Goal: Task Accomplishment & Management: Manage account settings

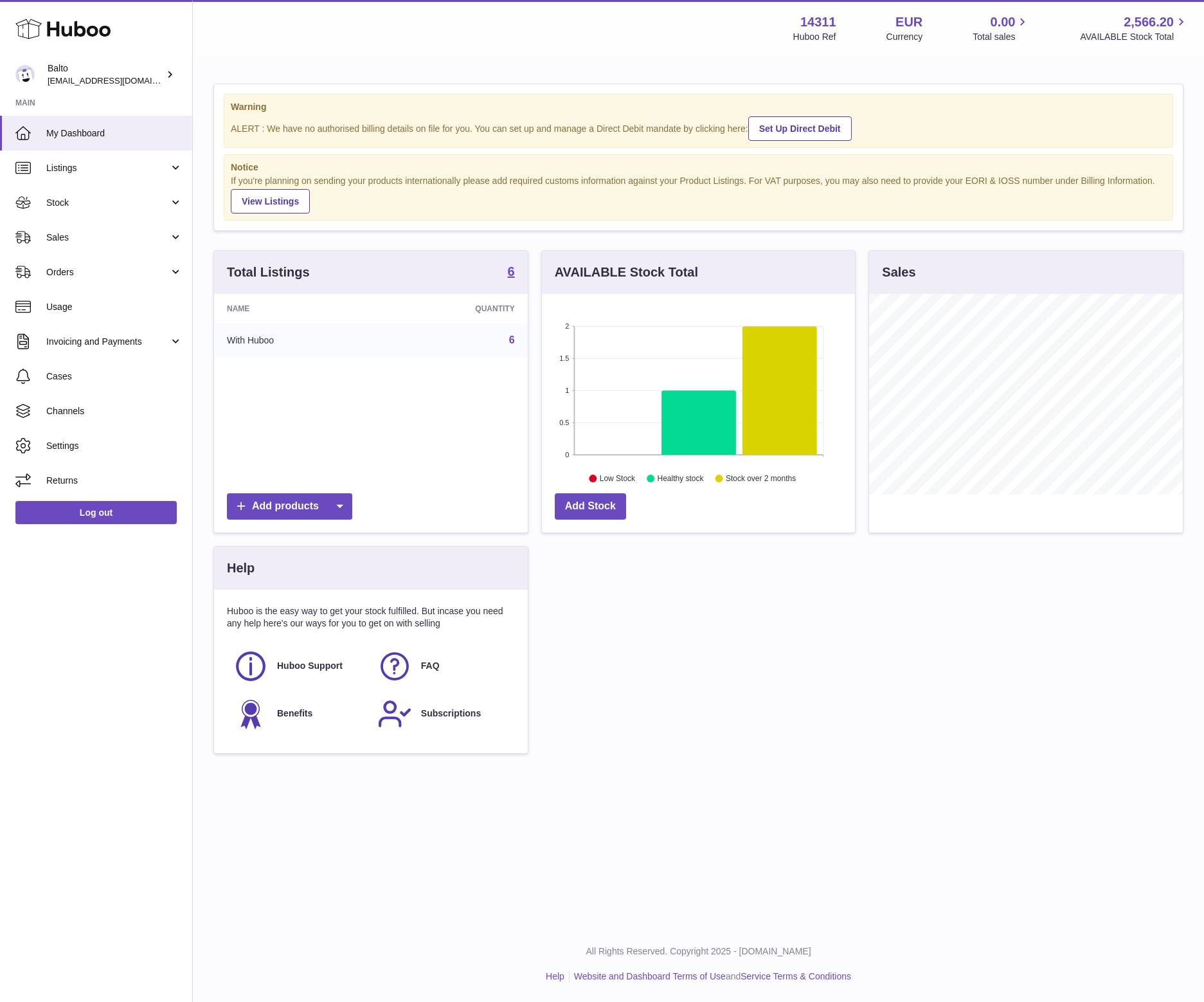
scroll to position [201, 314]
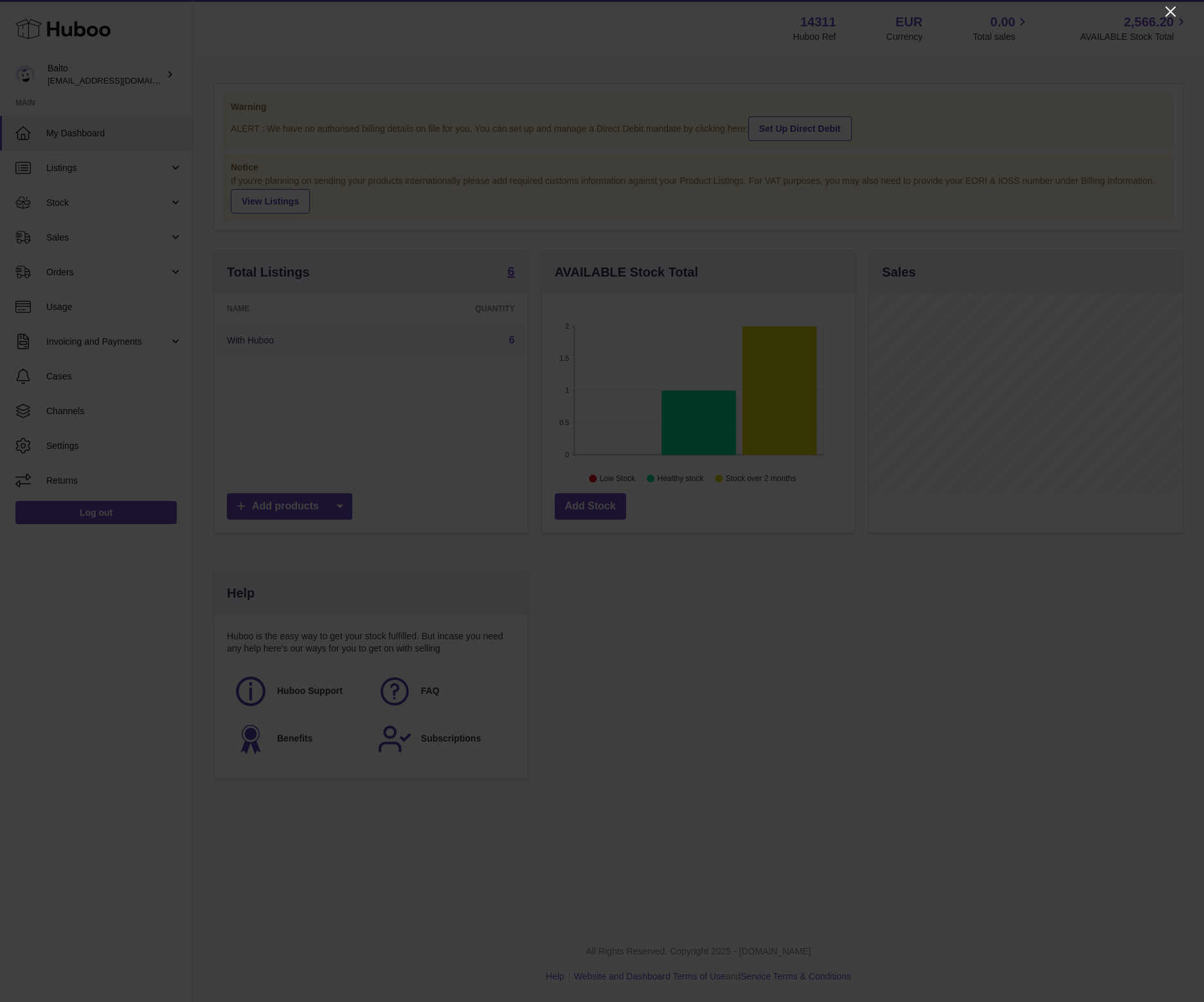
click at [1169, 15] on icon "Close" at bounding box center [1170, 11] width 15 height 15
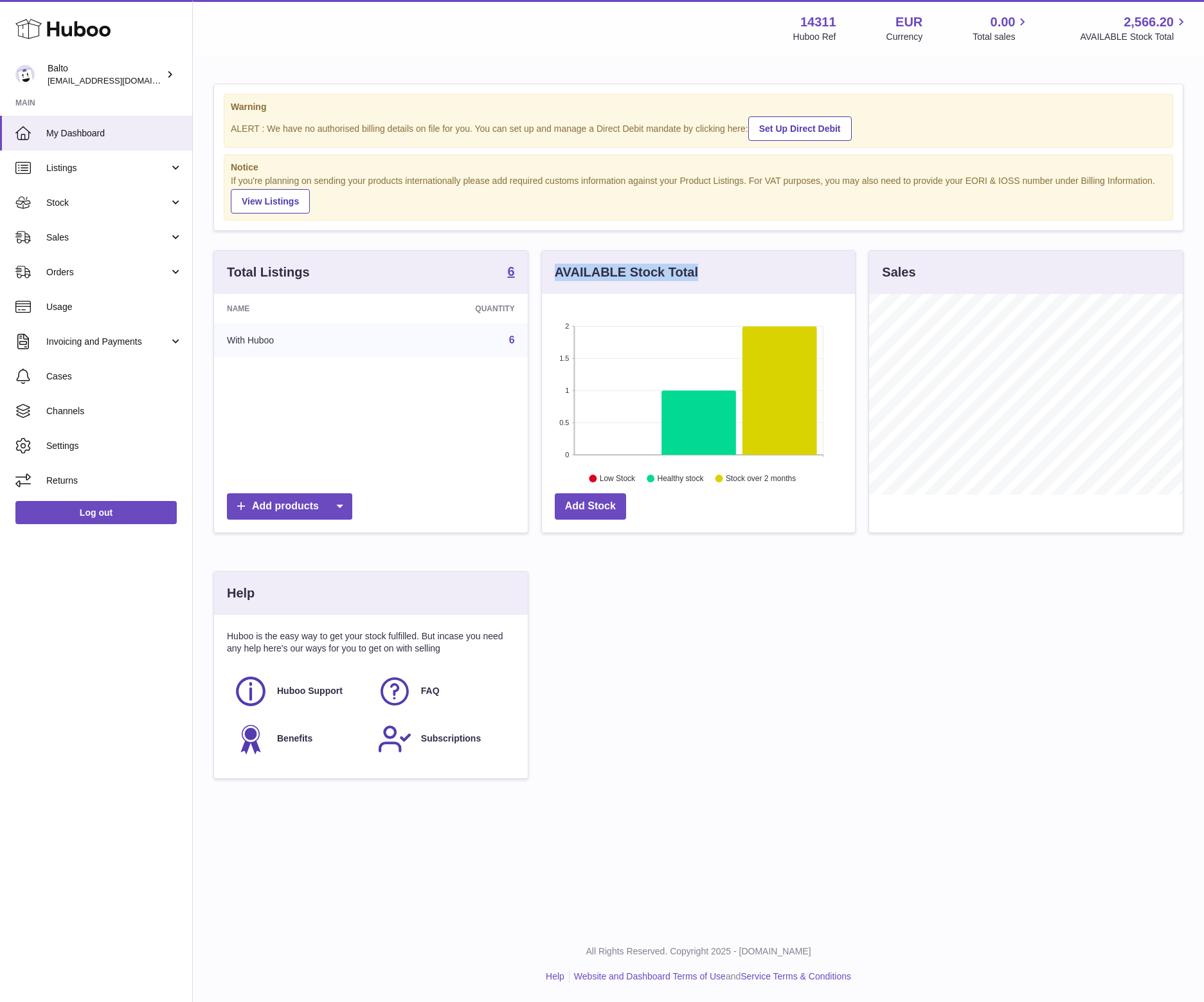
drag, startPoint x: 717, startPoint y: 273, endPoint x: 556, endPoint y: 278, distance: 161.1
click at [556, 278] on div "AVAILABLE Stock Total" at bounding box center [699, 272] width 314 height 43
drag, startPoint x: 701, startPoint y: 272, endPoint x: 627, endPoint y: 271, distance: 74.0
click at [627, 271] on div "AVAILABLE Stock Total" at bounding box center [699, 272] width 314 height 43
click at [108, 460] on link "Settings" at bounding box center [96, 445] width 192 height 35
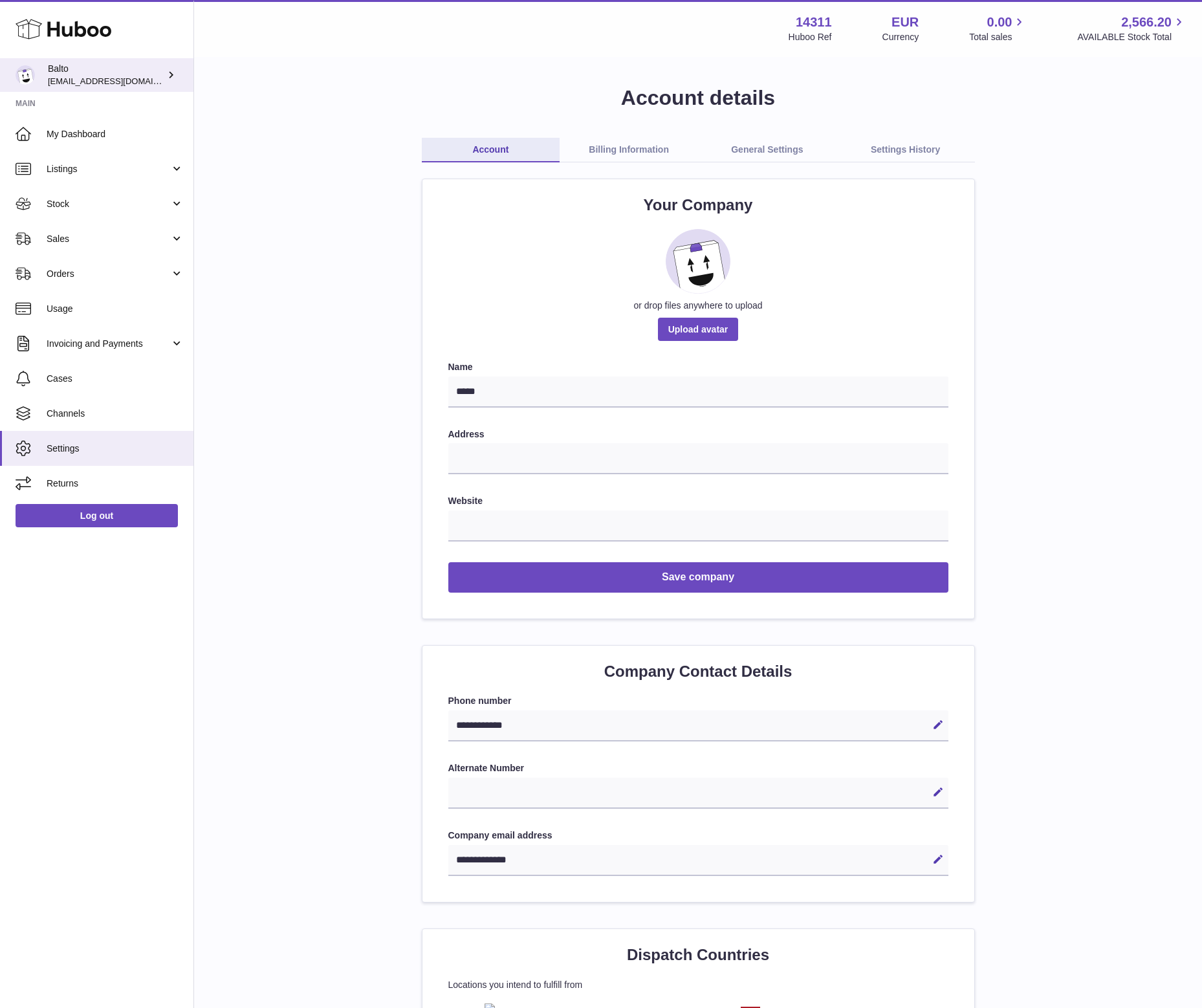
click at [167, 77] on icon at bounding box center [171, 74] width 14 height 14
click at [133, 140] on link "My Dashboard" at bounding box center [96, 133] width 193 height 35
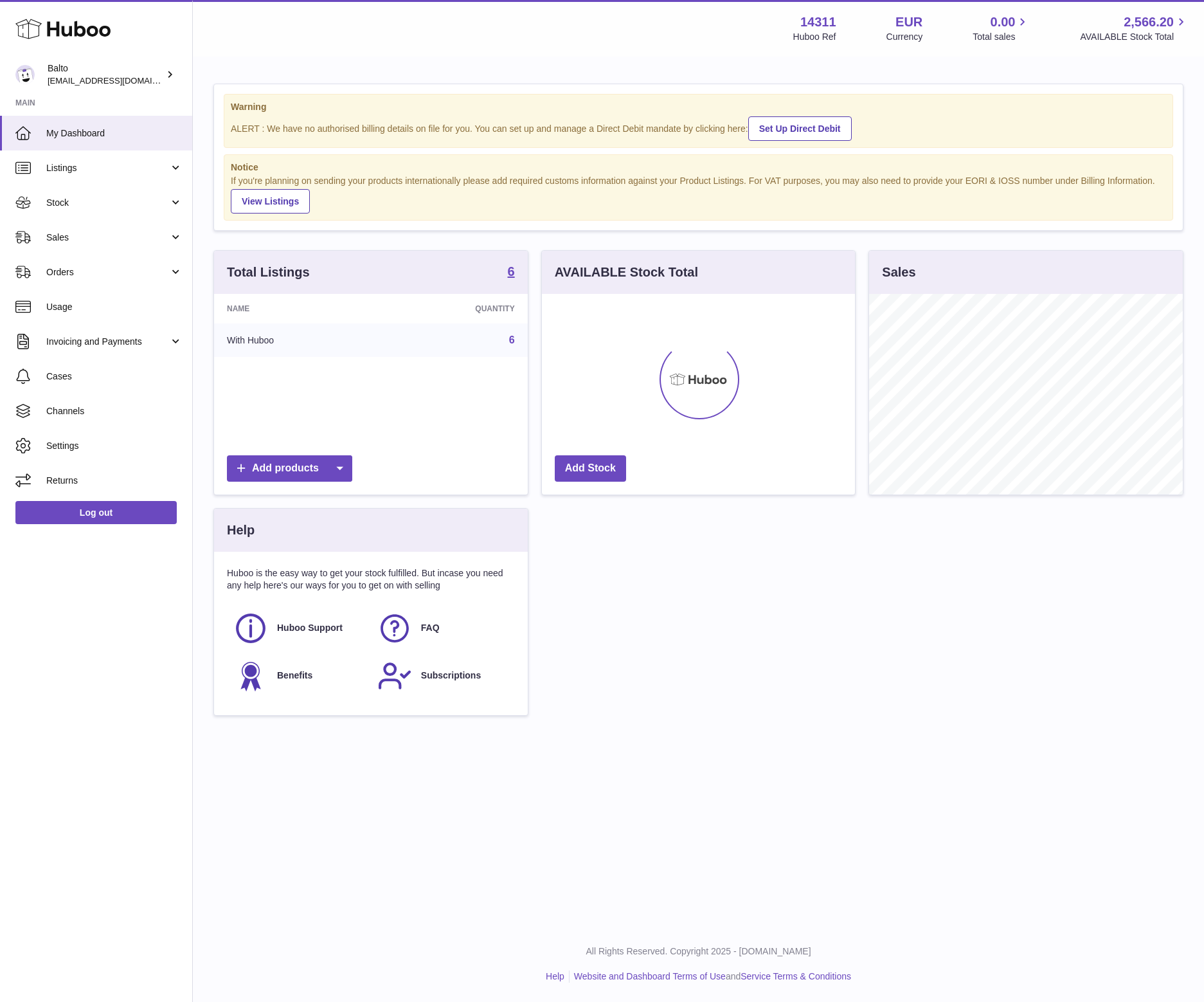
scroll to position [201, 314]
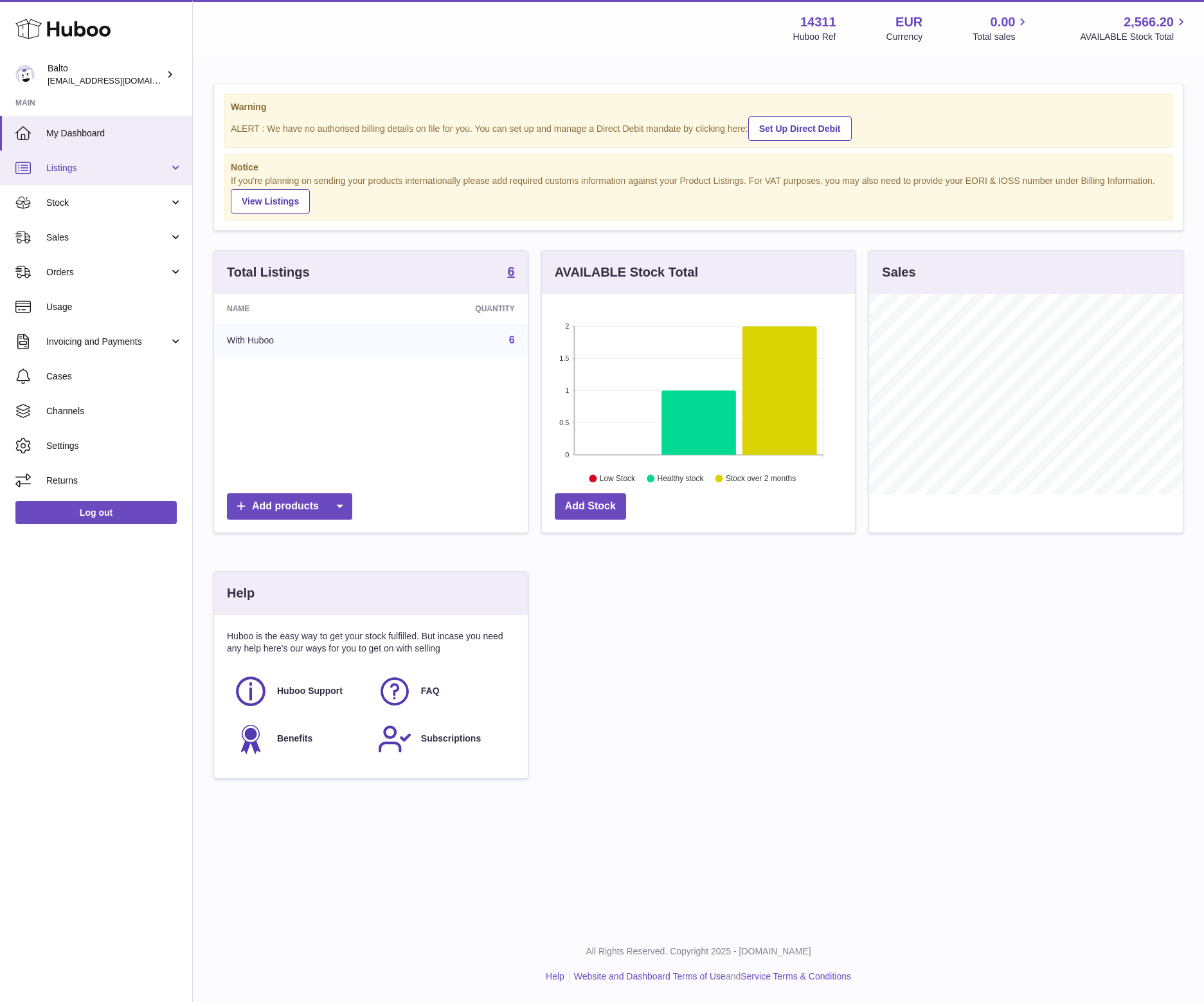
click at [127, 170] on span "Listings" at bounding box center [108, 168] width 123 height 12
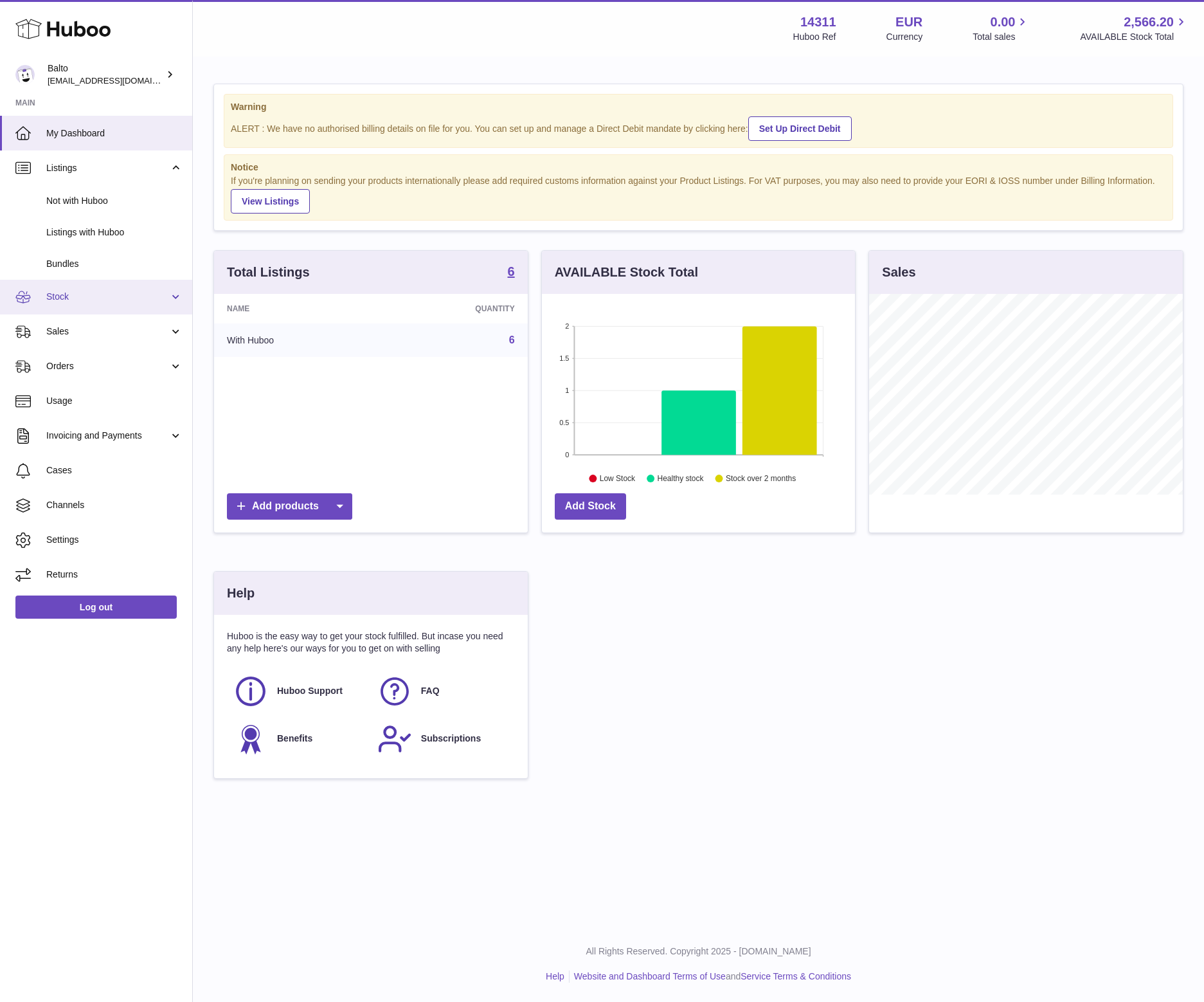
click at [132, 285] on link "Stock" at bounding box center [96, 297] width 192 height 35
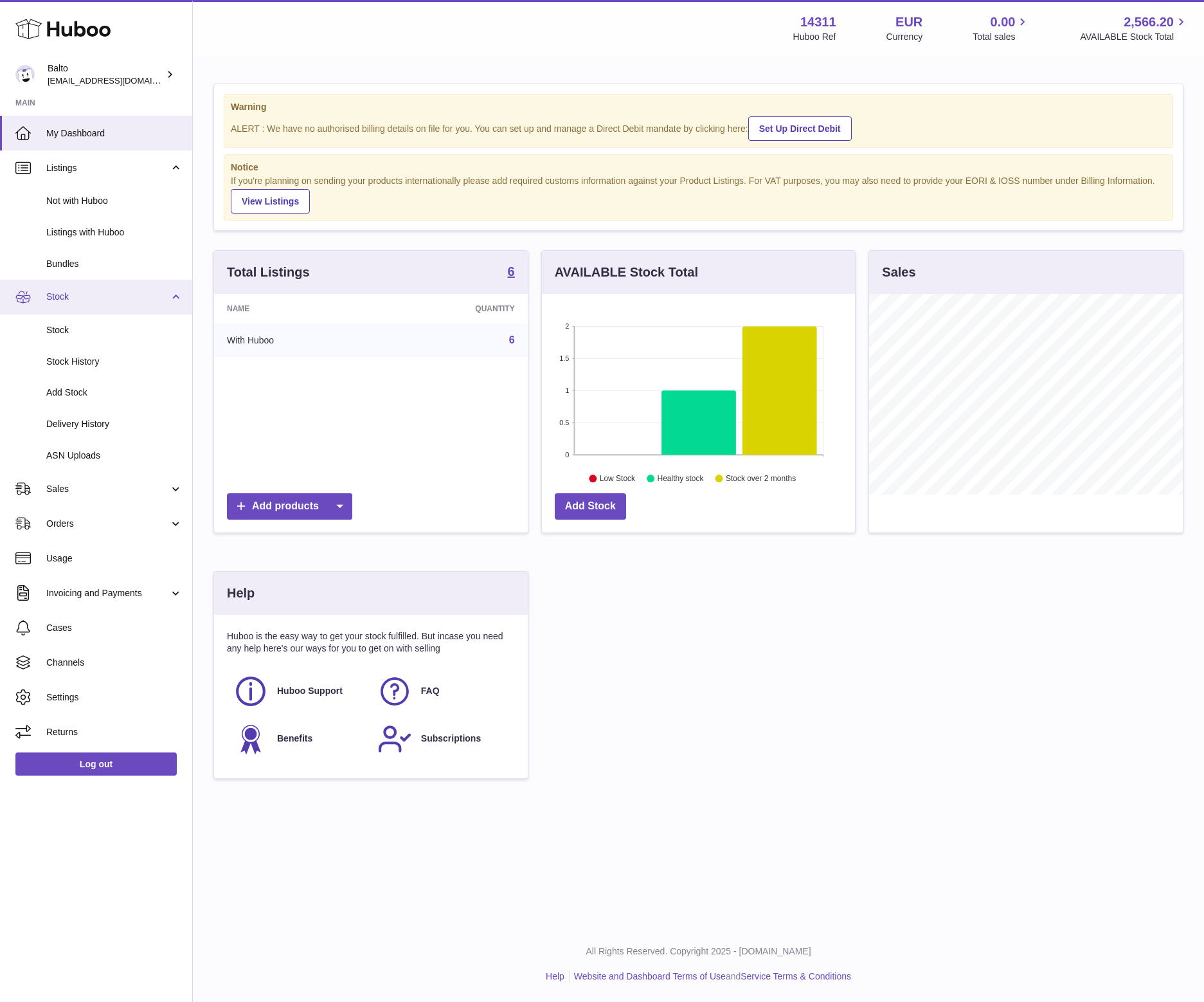
click at [130, 290] on link "Stock" at bounding box center [96, 297] width 192 height 35
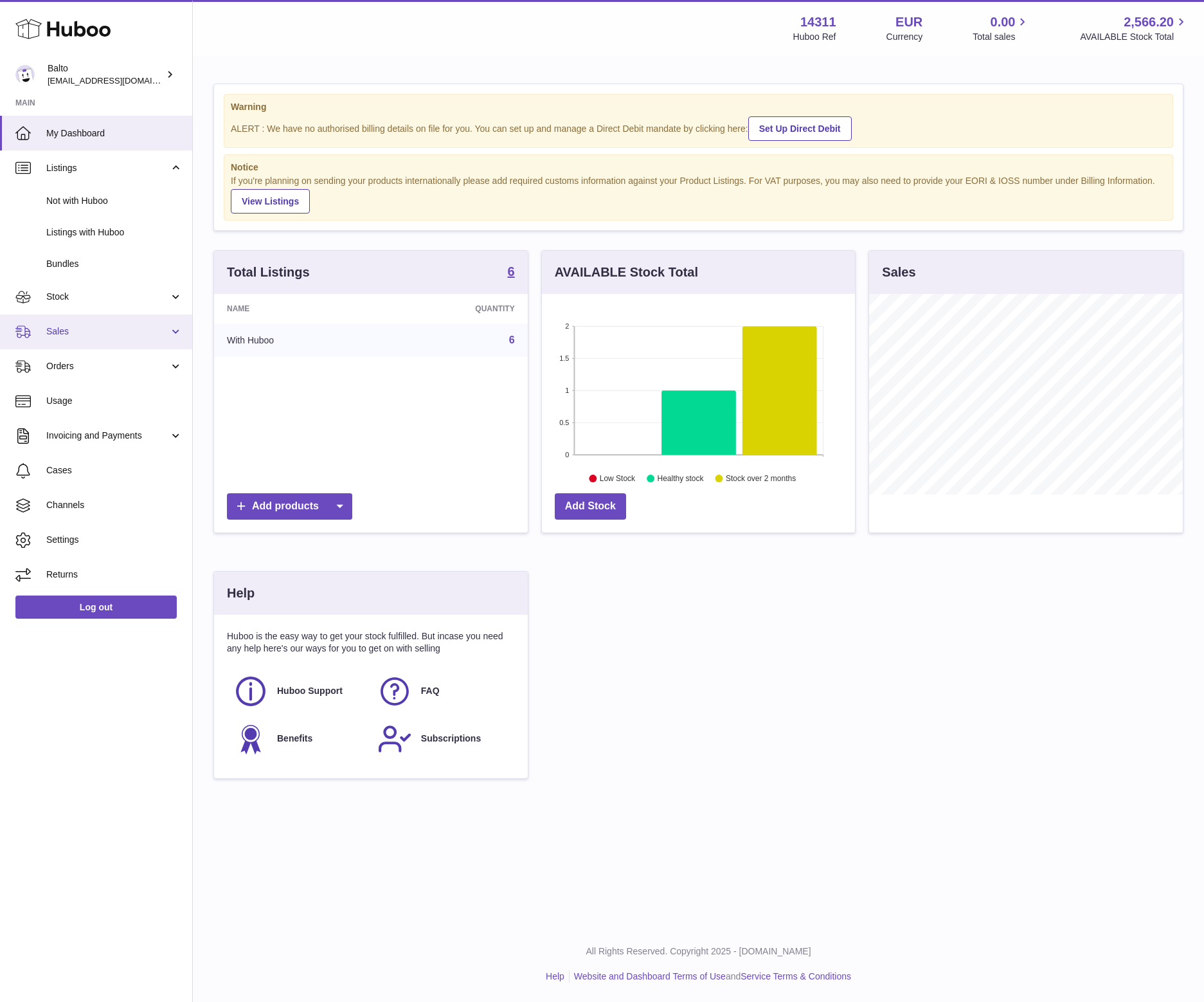
click at [131, 347] on link "Sales" at bounding box center [96, 331] width 192 height 35
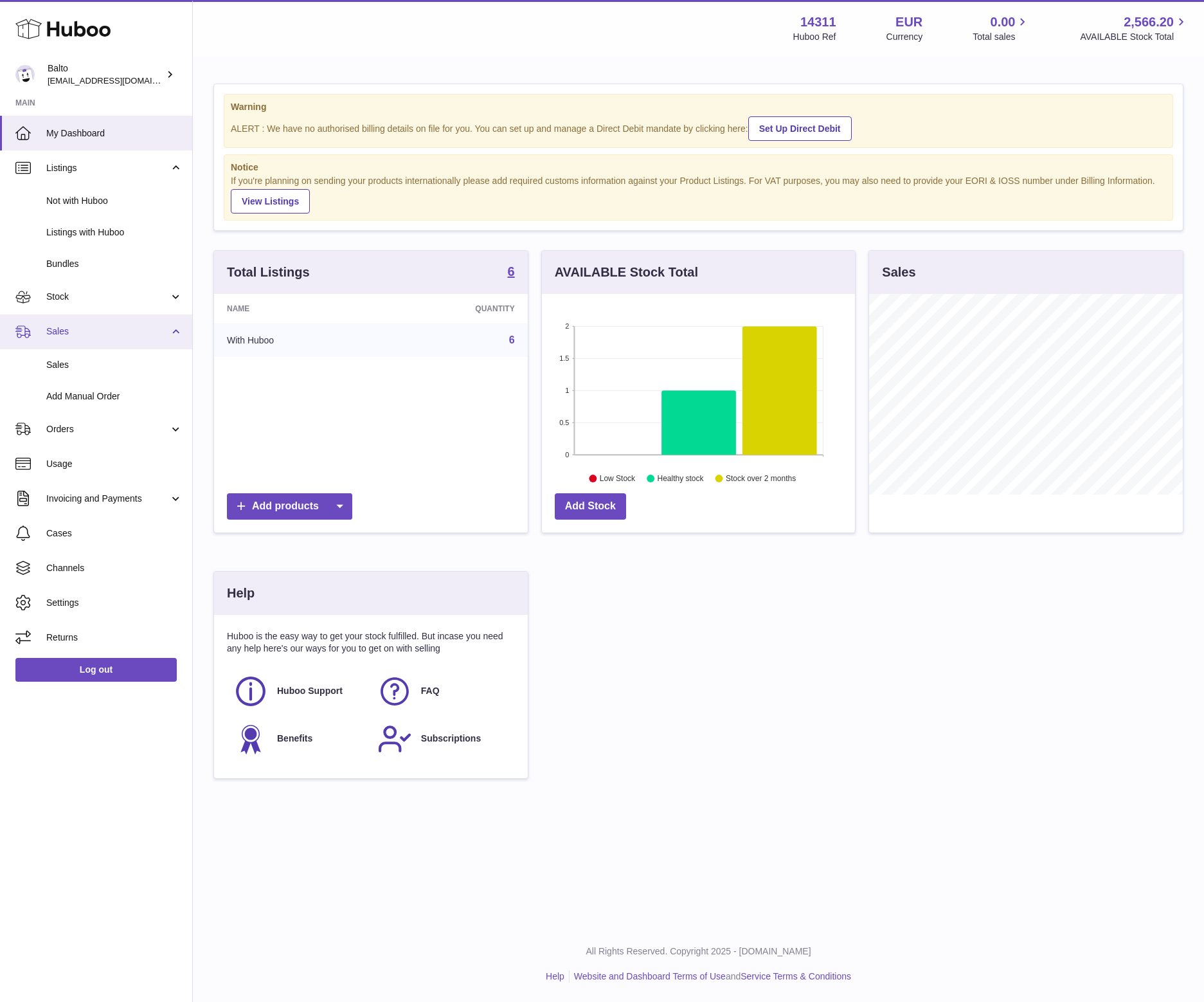
click at [134, 345] on link "Sales" at bounding box center [96, 331] width 192 height 35
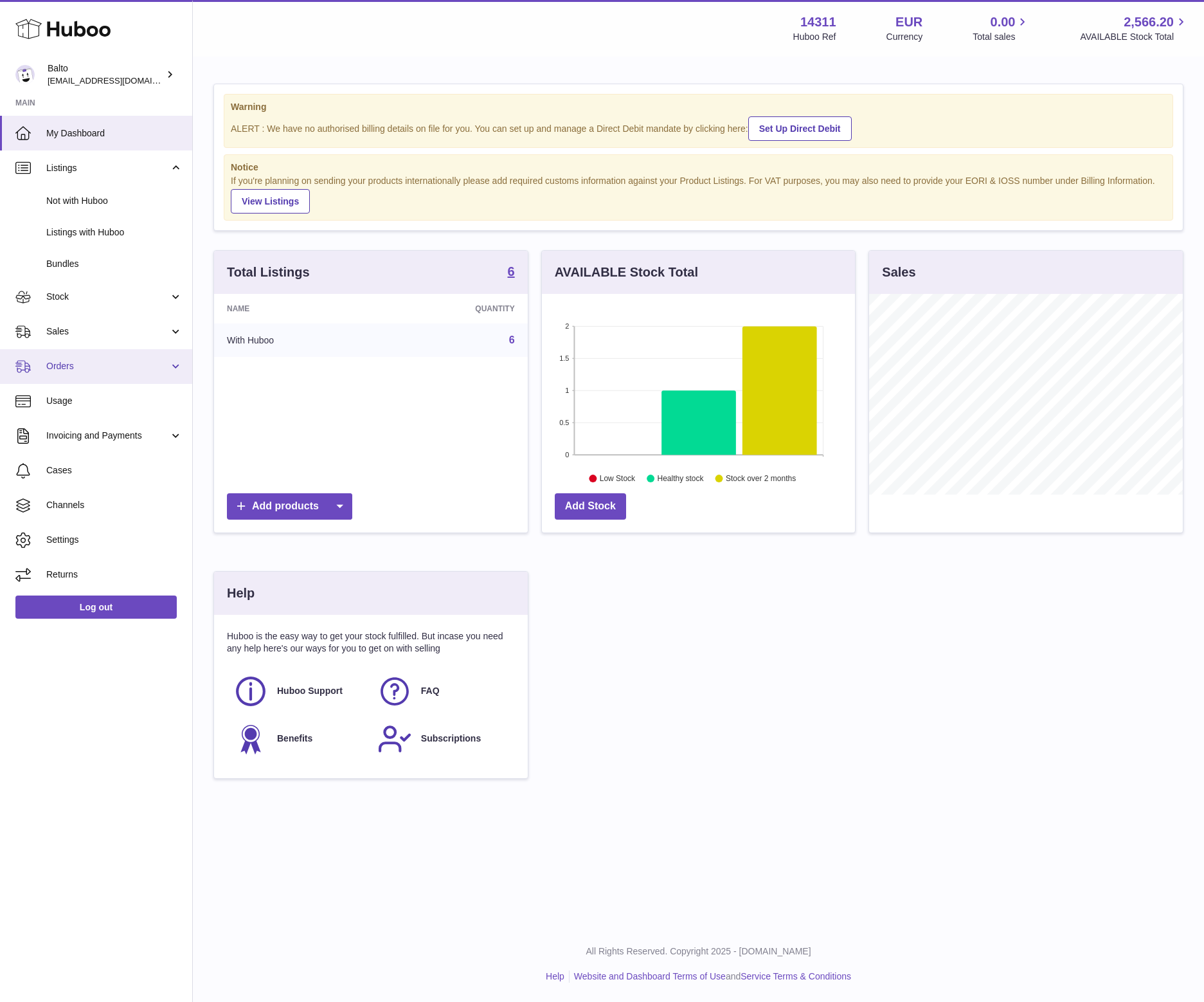
click at [138, 378] on link "Orders" at bounding box center [96, 366] width 192 height 35
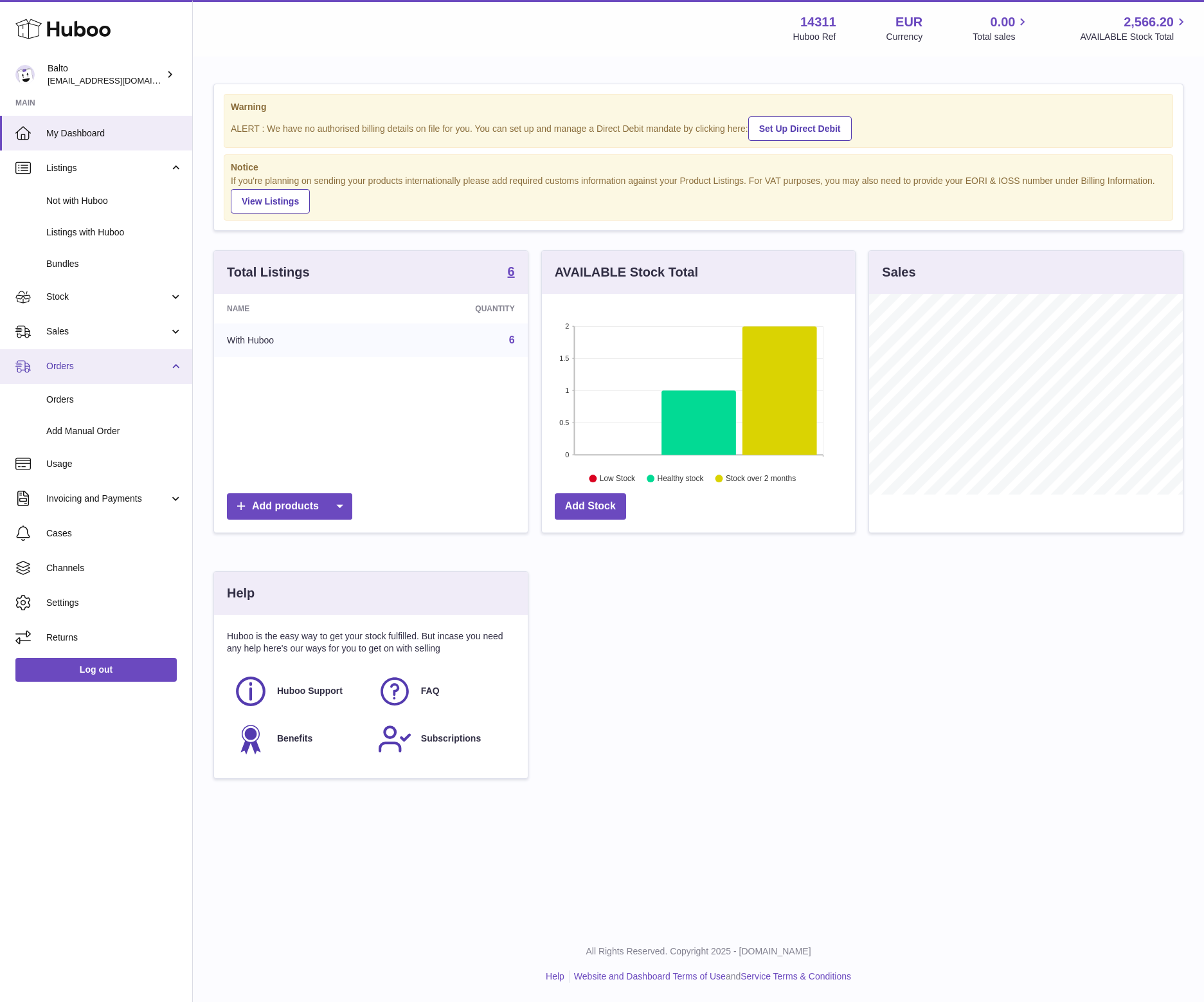
click at [139, 376] on link "Orders" at bounding box center [96, 366] width 192 height 35
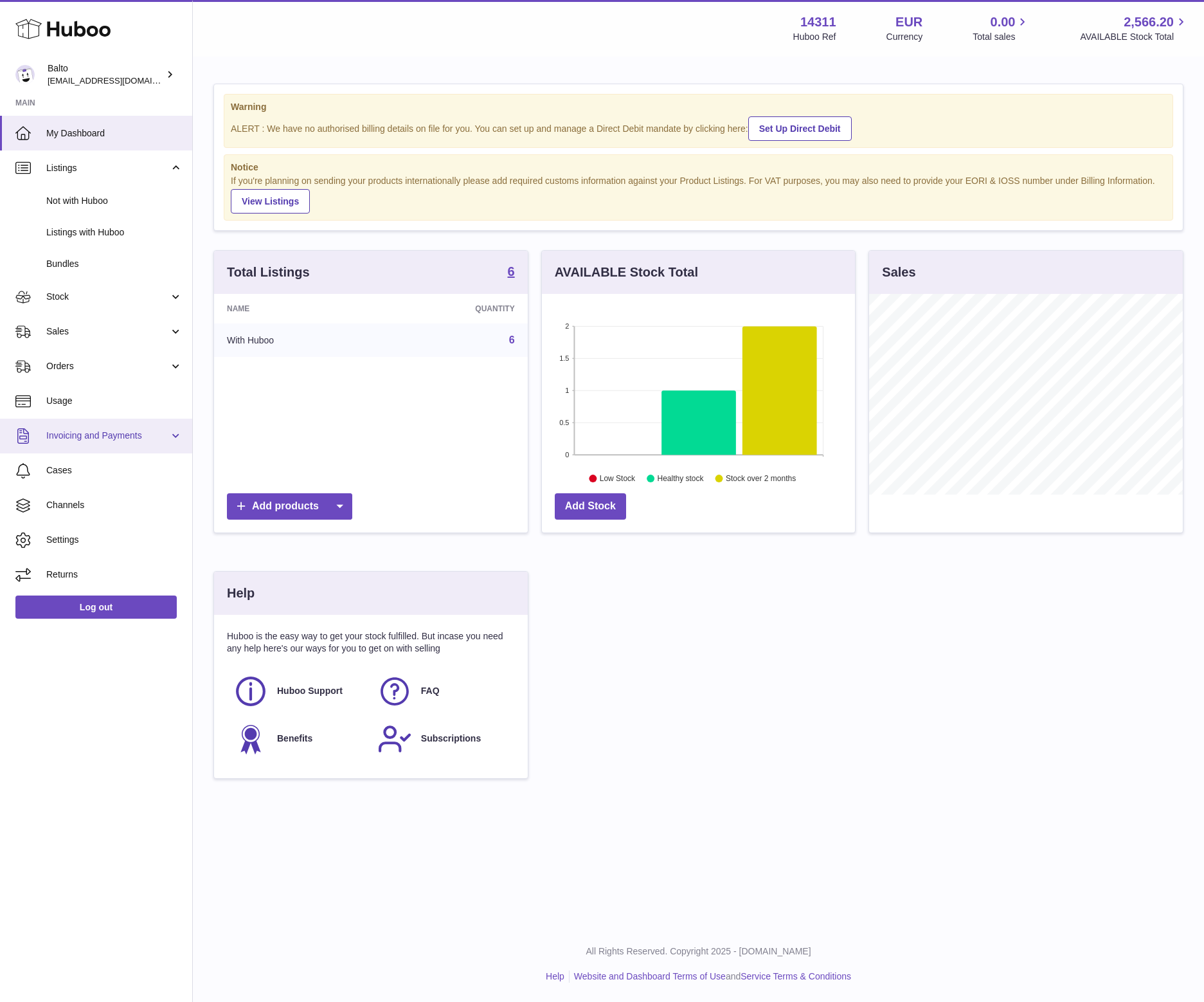
click at [143, 444] on link "Invoicing and Payments" at bounding box center [96, 436] width 192 height 35
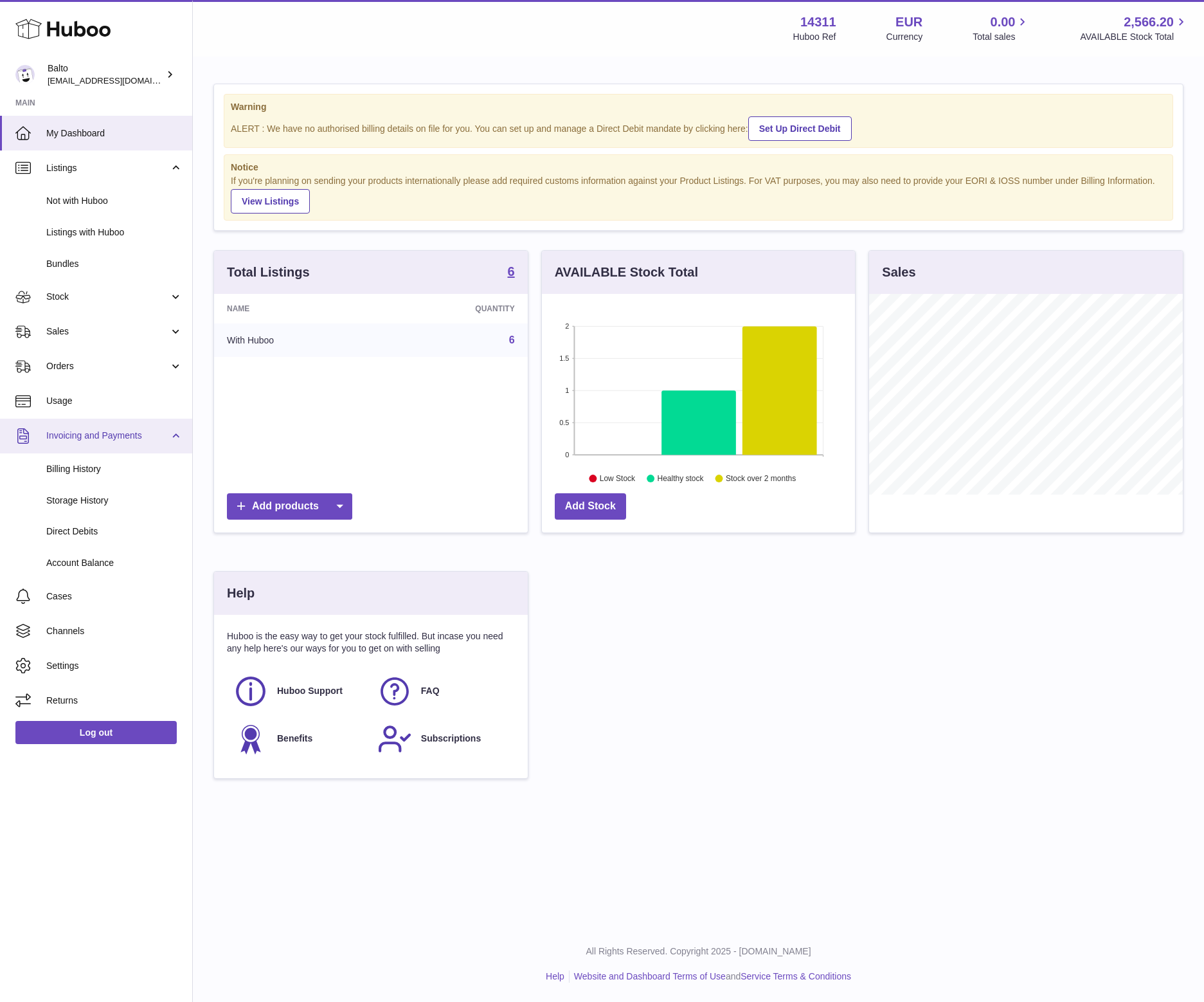
click at [143, 444] on link "Invoicing and Payments" at bounding box center [96, 436] width 192 height 35
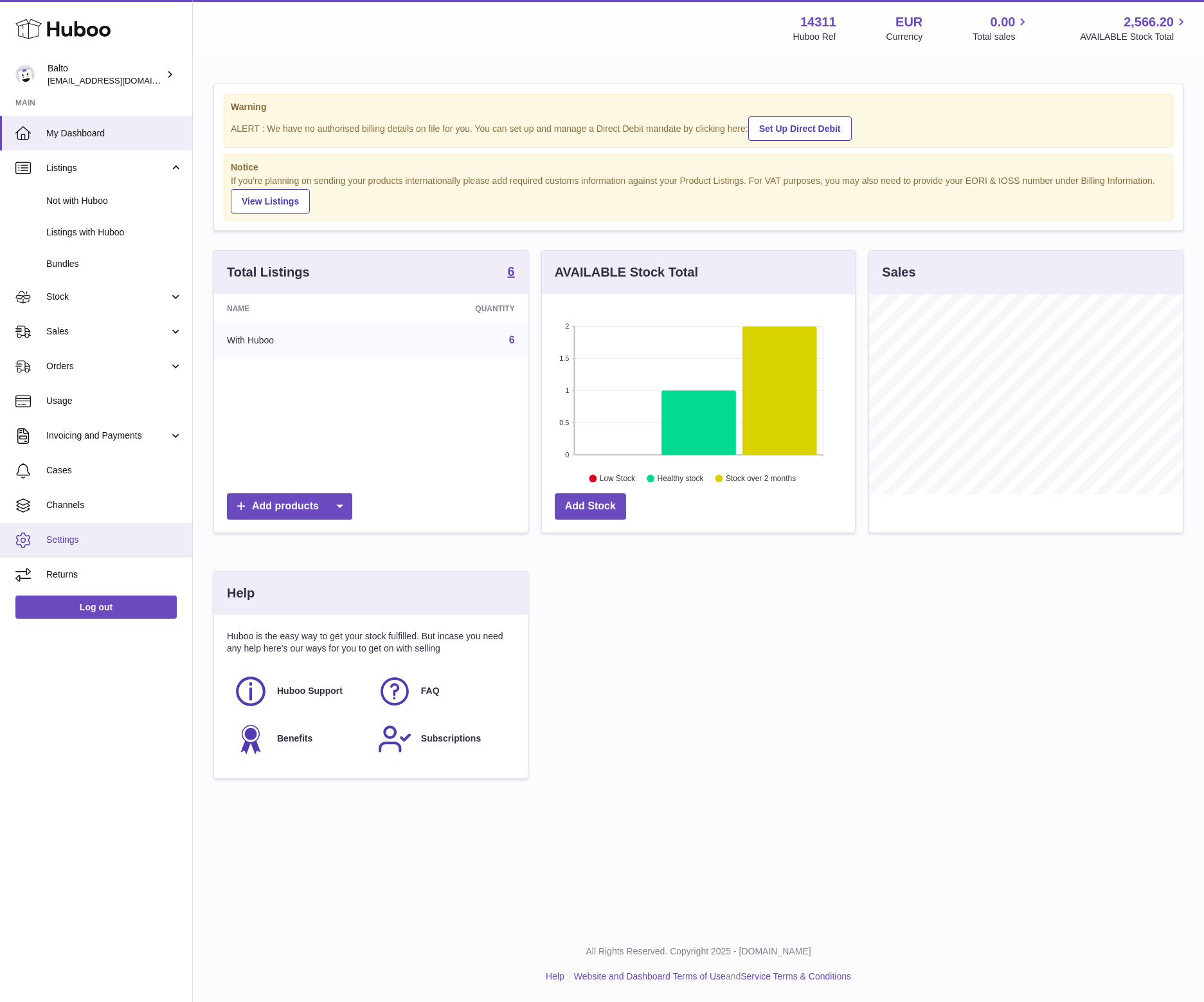
click at [114, 542] on span "Settings" at bounding box center [115, 539] width 137 height 12
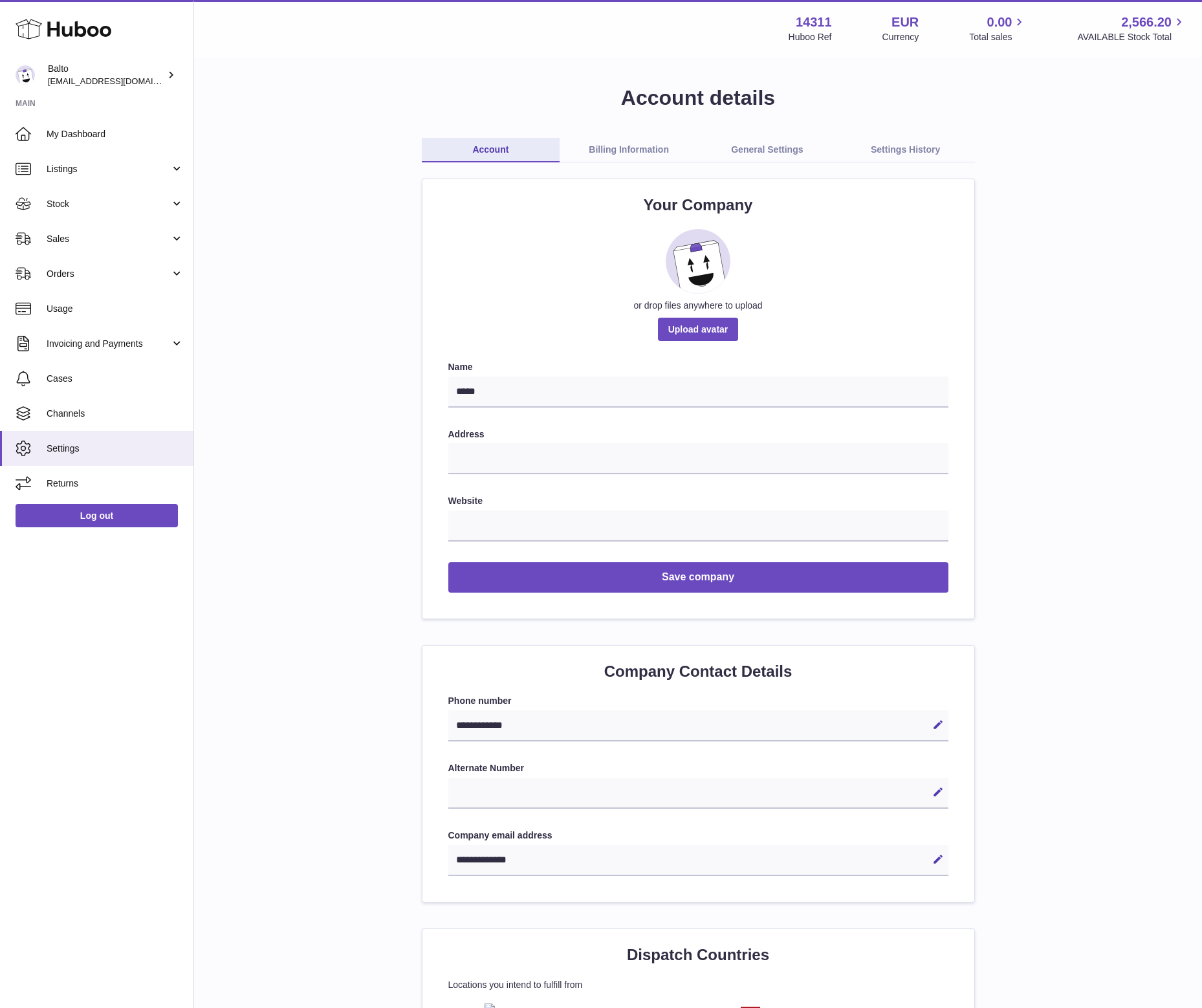
click at [782, 150] on link "General Settings" at bounding box center [767, 150] width 138 height 24
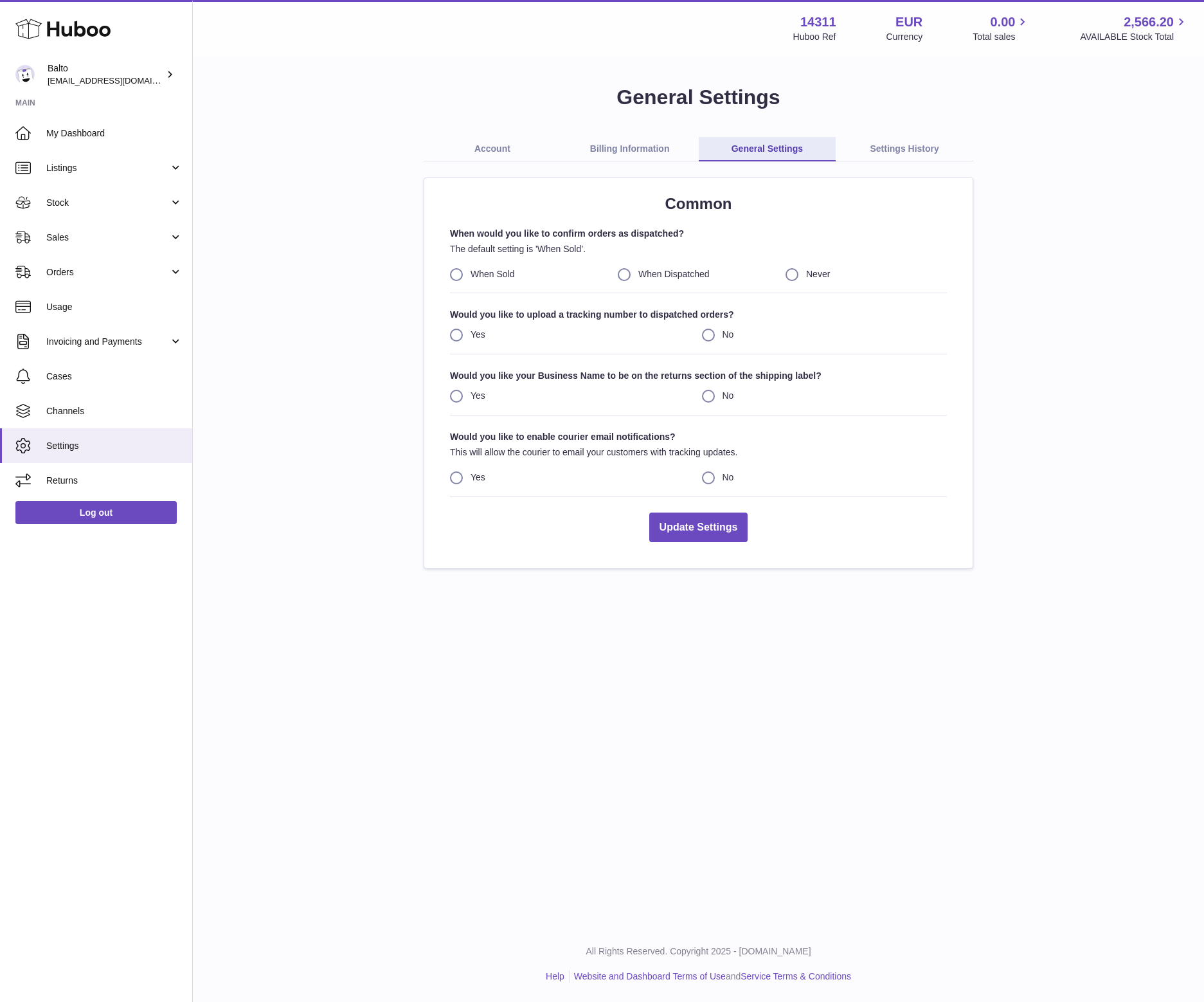
click at [530, 153] on link "Account" at bounding box center [492, 149] width 137 height 24
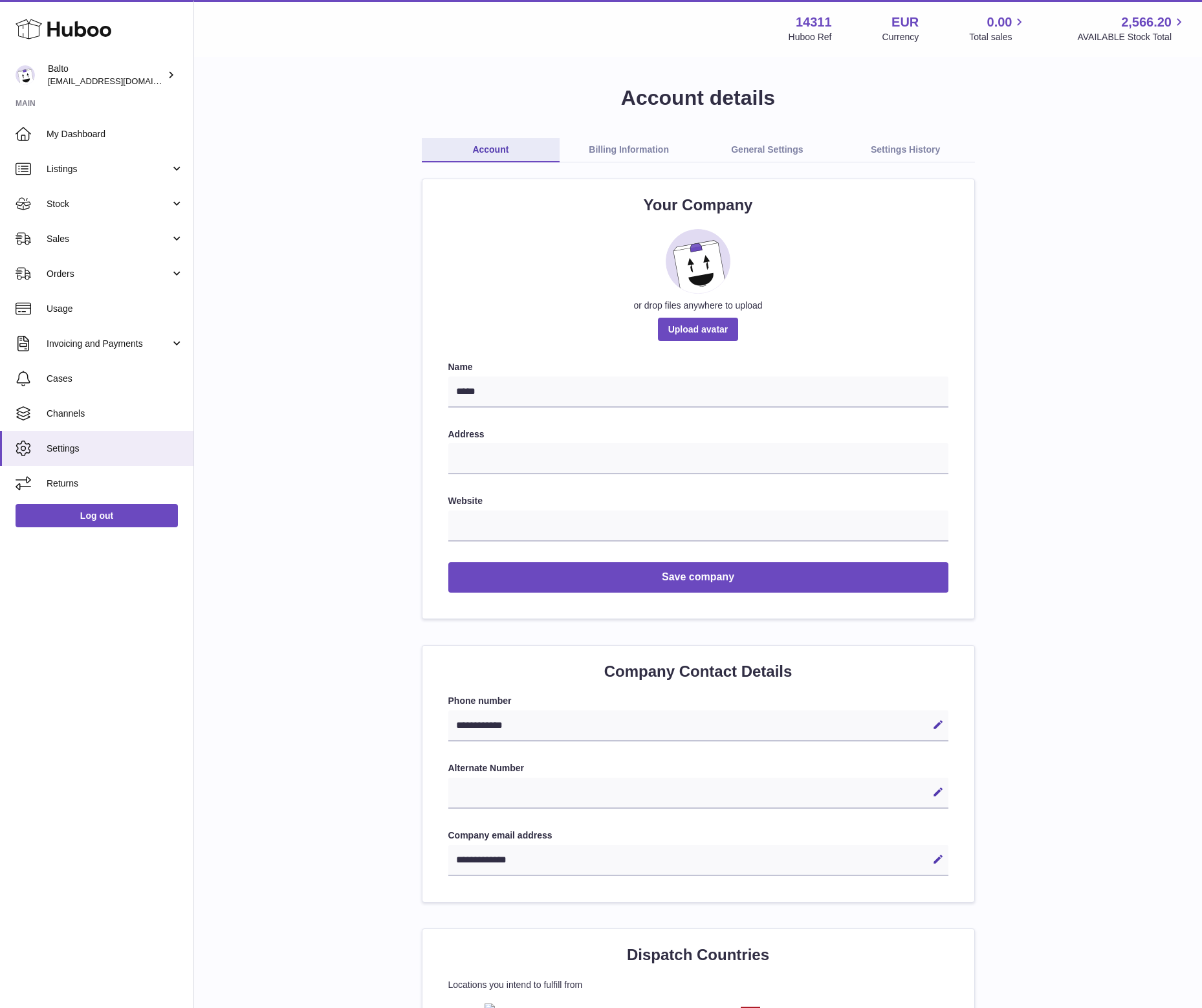
click at [738, 150] on link "General Settings" at bounding box center [767, 150] width 138 height 24
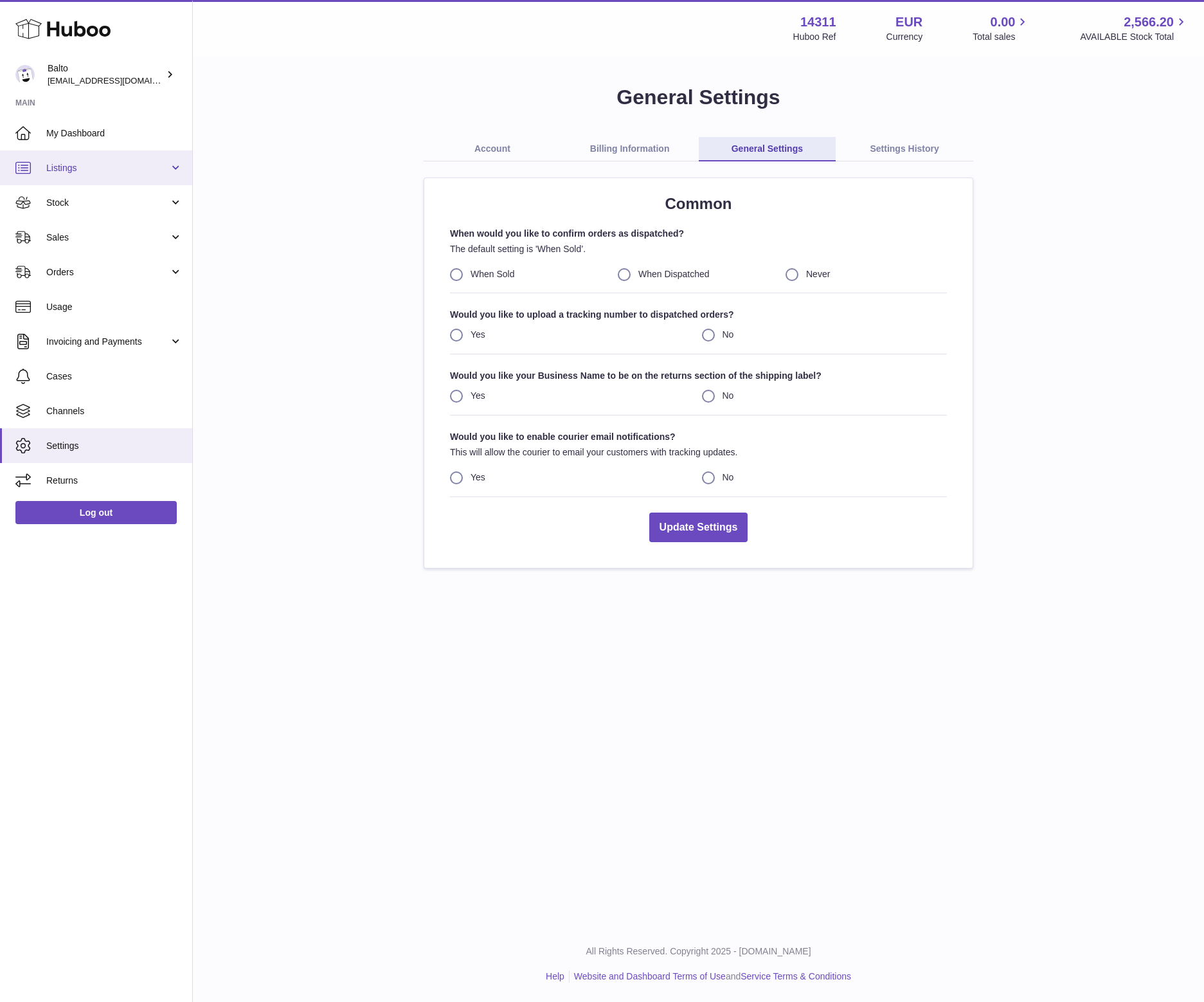
click at [138, 173] on span "Listings" at bounding box center [108, 168] width 123 height 12
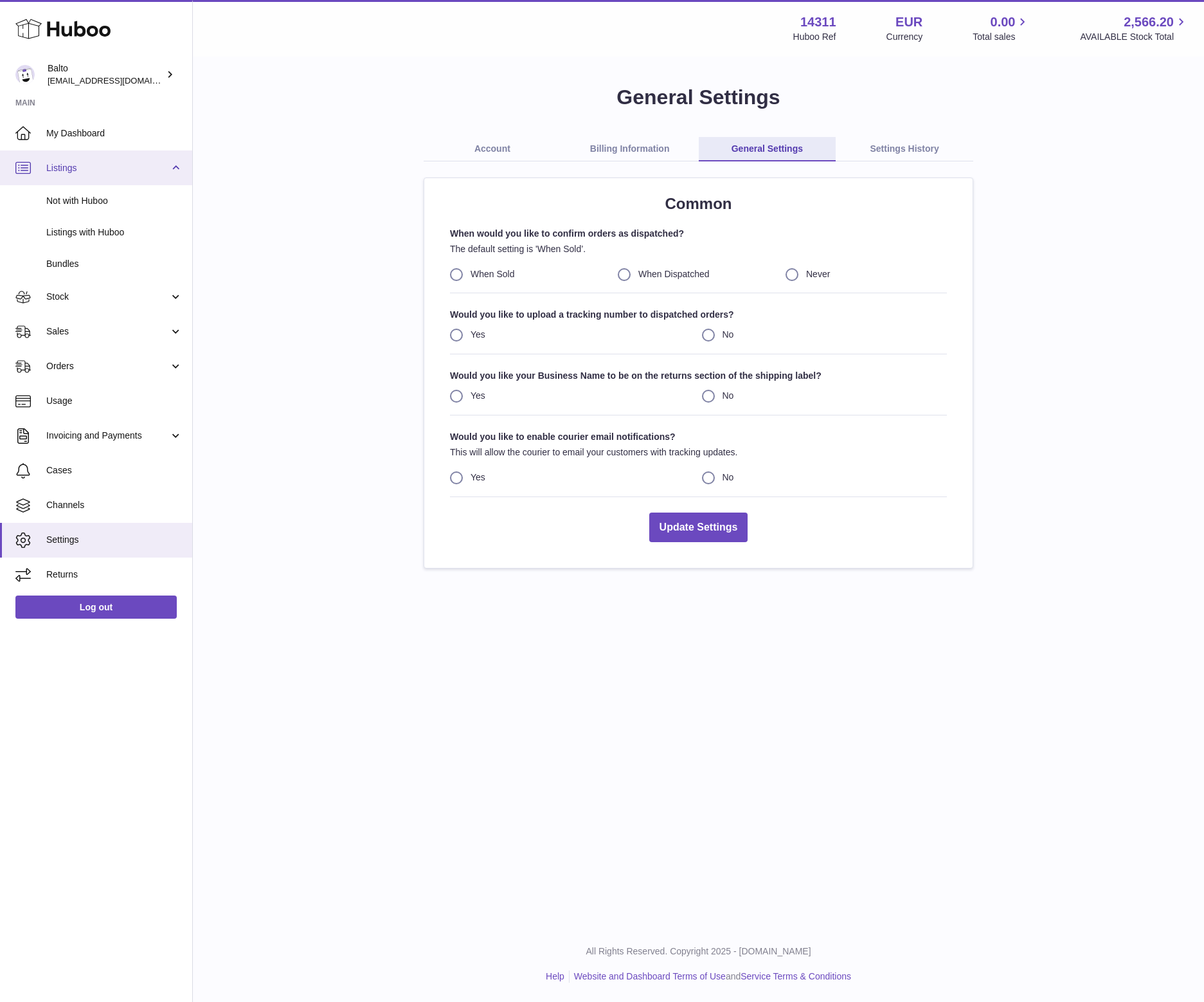
click at [138, 173] on span "Listings" at bounding box center [108, 168] width 123 height 12
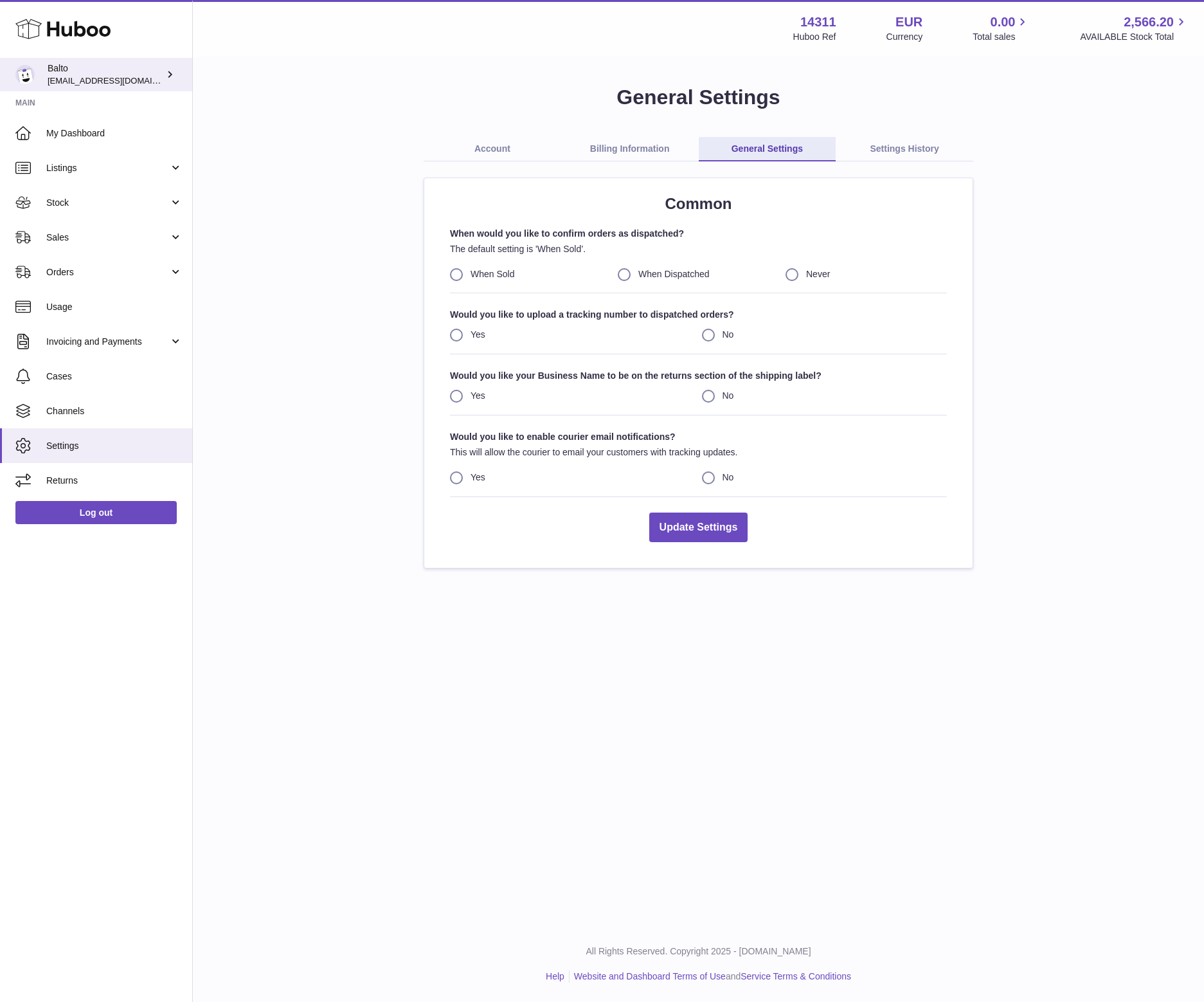
click at [157, 69] on div "Balto calexander@softion.consulting" at bounding box center [105, 75] width 116 height 24
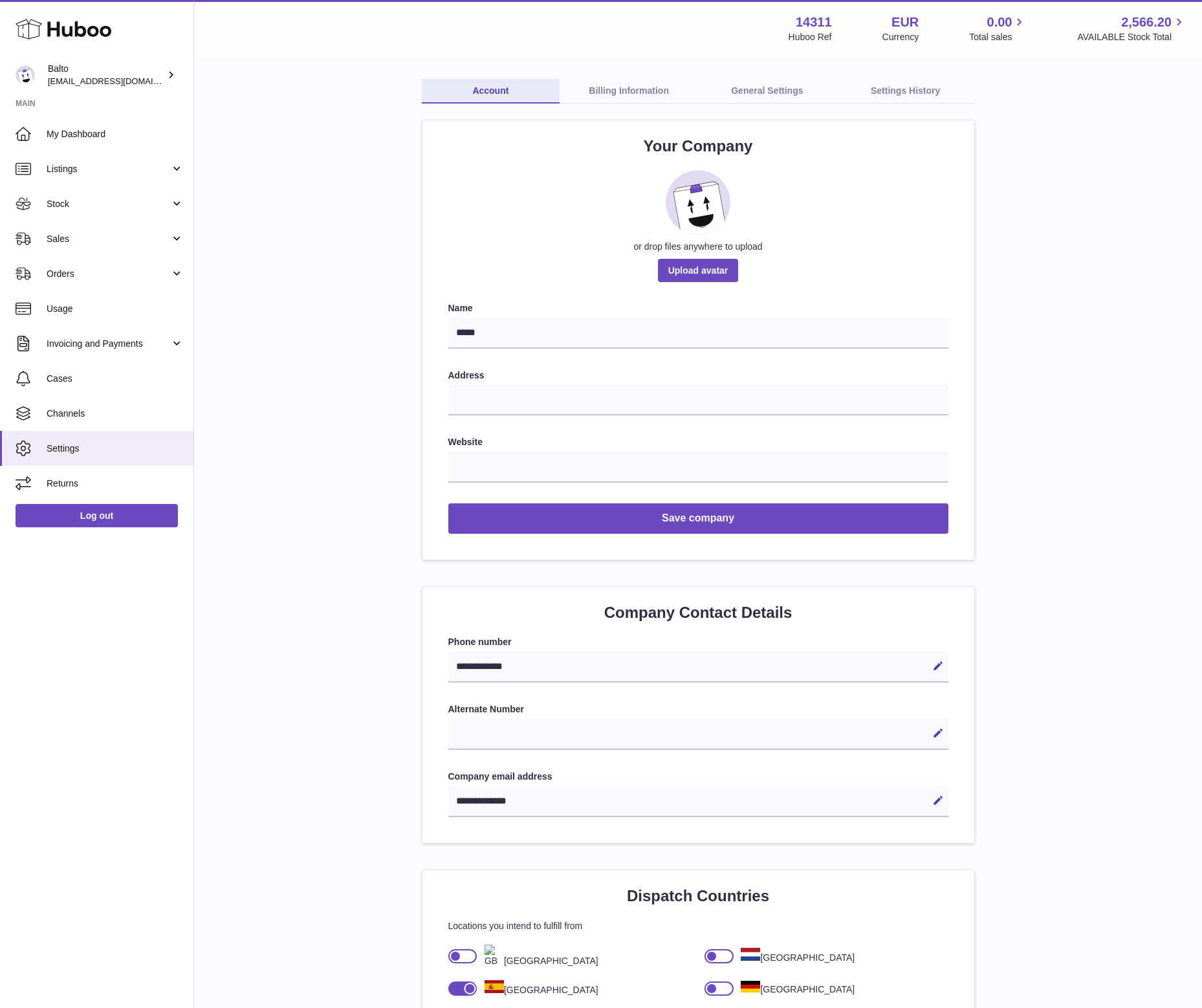
scroll to position [50, 0]
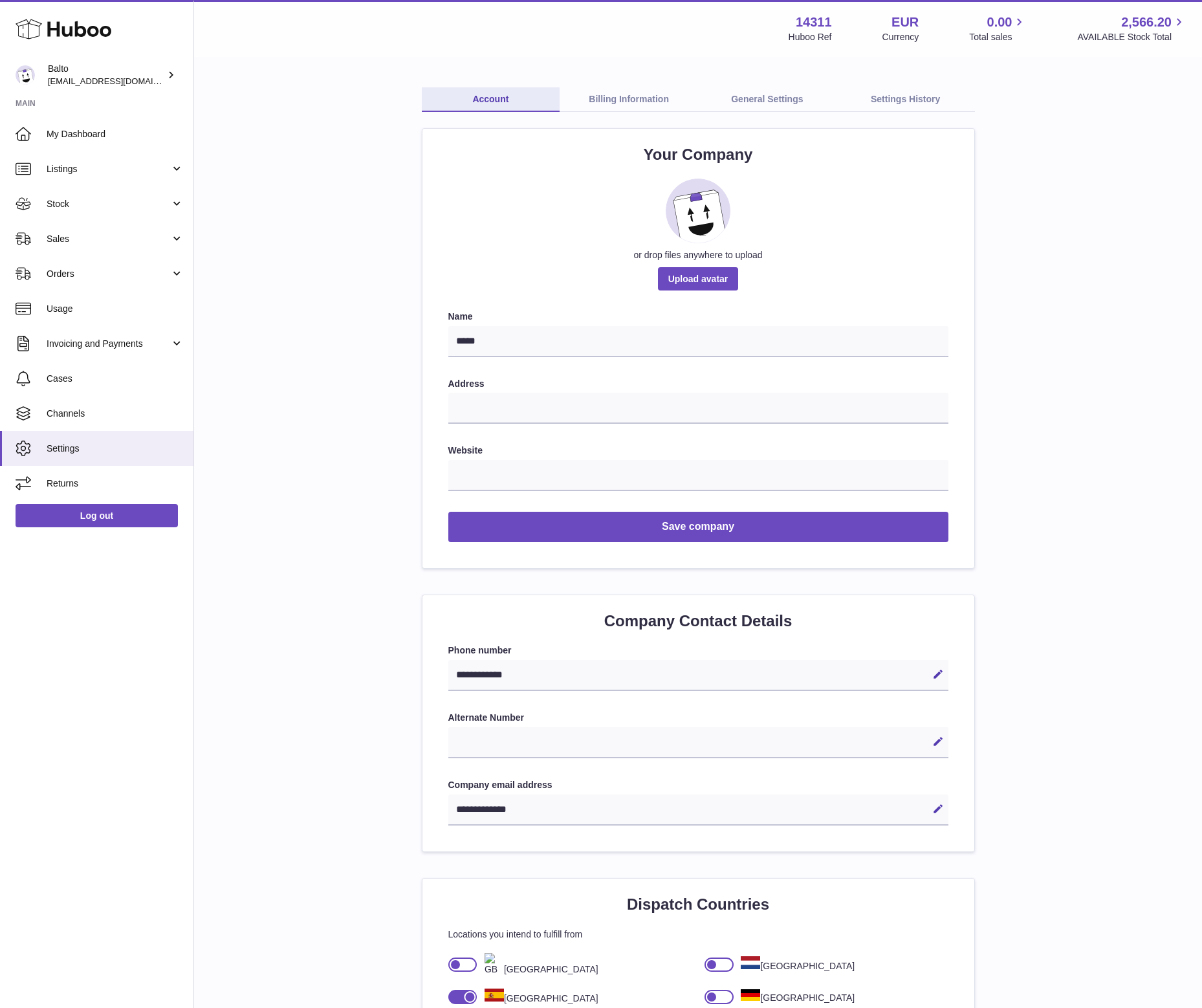
drag, startPoint x: 639, startPoint y: 151, endPoint x: 774, endPoint y: 171, distance: 136.5
click at [774, 171] on div "Your Company Drop files to upload or drop files anywhere to upload Upload avata…" at bounding box center [698, 348] width 552 height 440
click at [787, 172] on div "Your Company Drop files to upload or drop files anywhere to upload Upload avata…" at bounding box center [698, 348] width 552 height 440
